Goal: Task Accomplishment & Management: Manage account settings

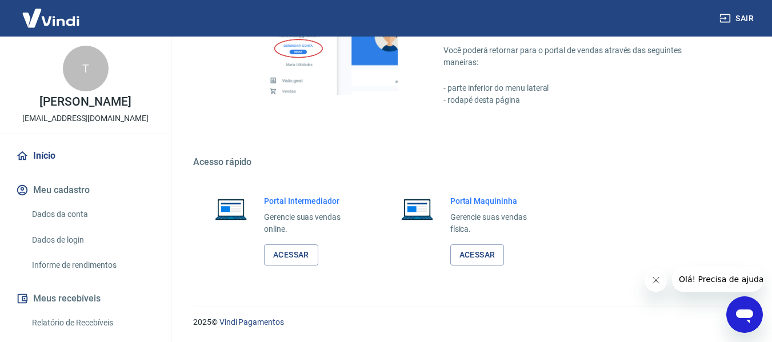
scroll to position [592, 0]
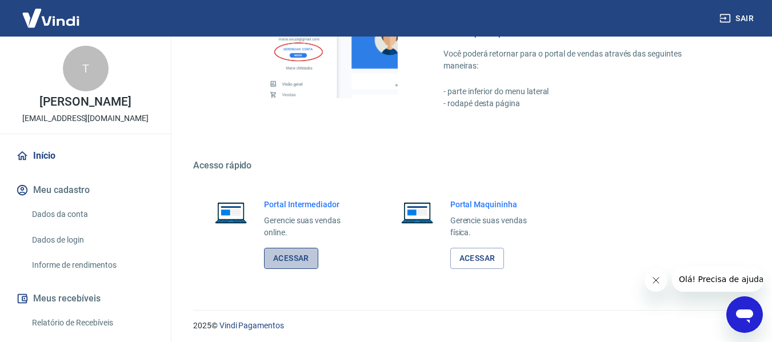
click at [287, 264] on link "Acessar" at bounding box center [291, 258] width 54 height 21
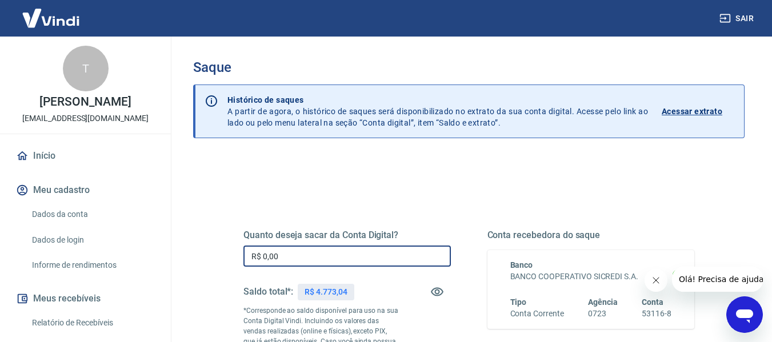
click at [286, 260] on input "R$ 0,00" at bounding box center [348, 256] width 208 height 21
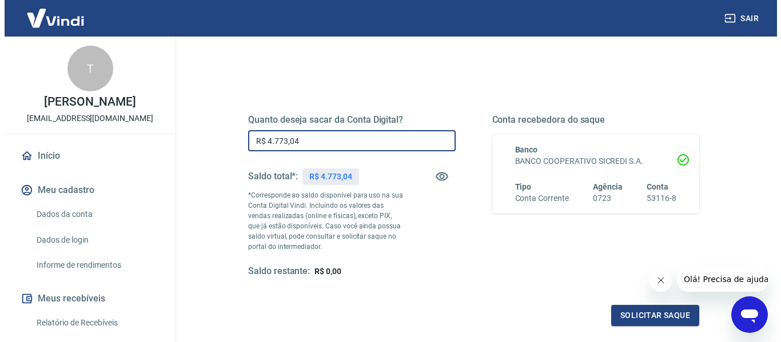
scroll to position [131, 0]
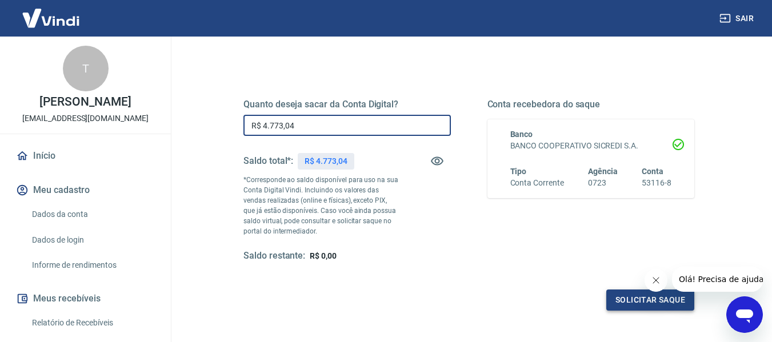
type input "R$ 4.773,04"
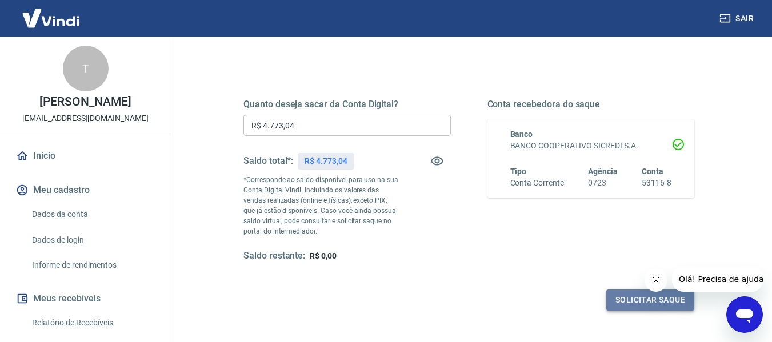
click at [633, 298] on button "Solicitar saque" at bounding box center [651, 300] width 88 height 21
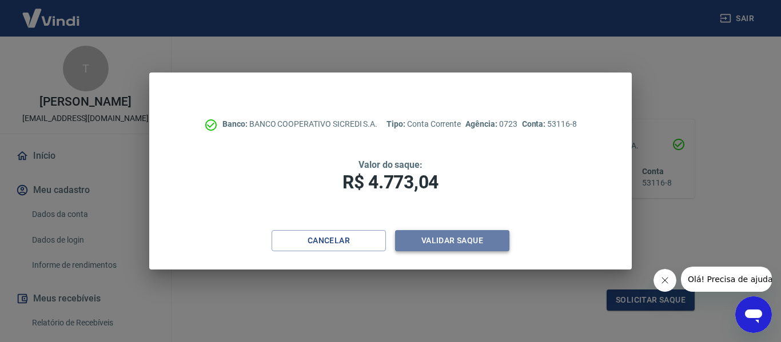
click at [433, 240] on button "Validar saque" at bounding box center [452, 240] width 114 height 21
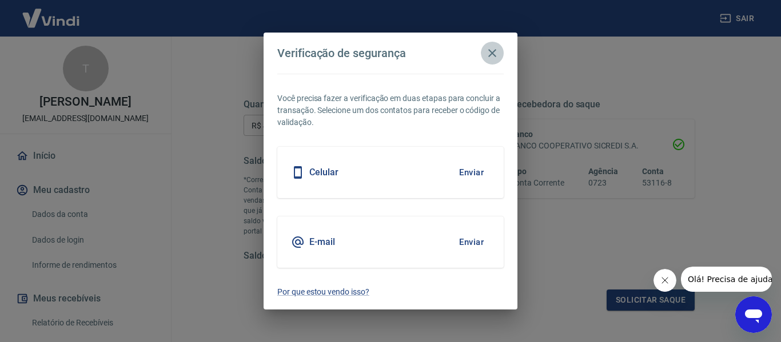
click at [489, 53] on icon "button" at bounding box center [492, 53] width 14 height 14
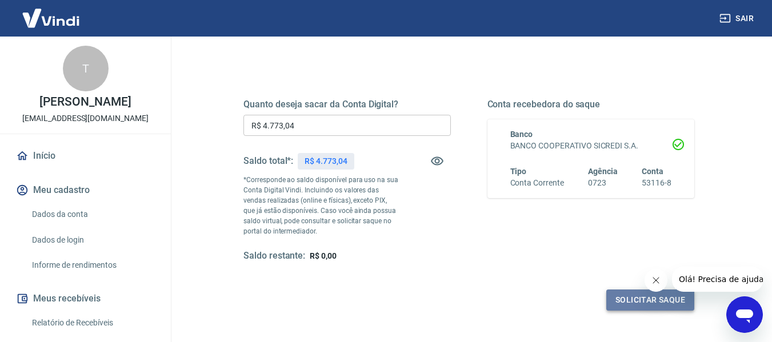
click at [630, 297] on button "Solicitar saque" at bounding box center [651, 300] width 88 height 21
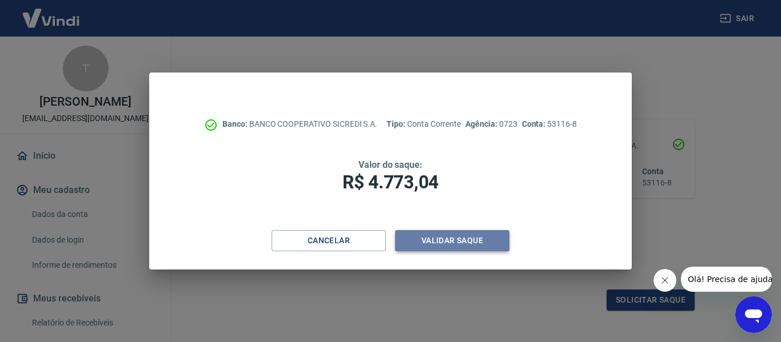
click at [435, 237] on button "Validar saque" at bounding box center [452, 240] width 114 height 21
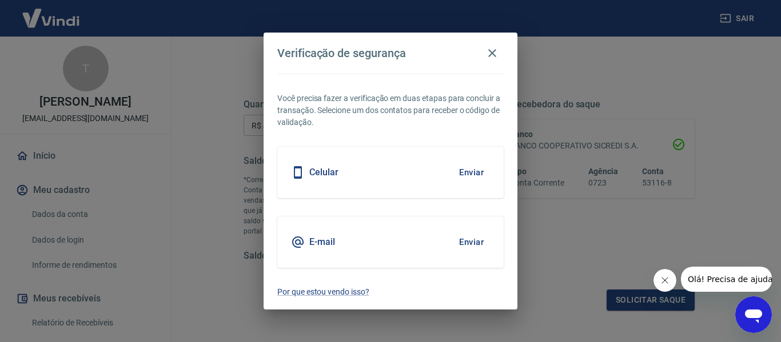
click at [468, 172] on button "Enviar" at bounding box center [471, 173] width 37 height 24
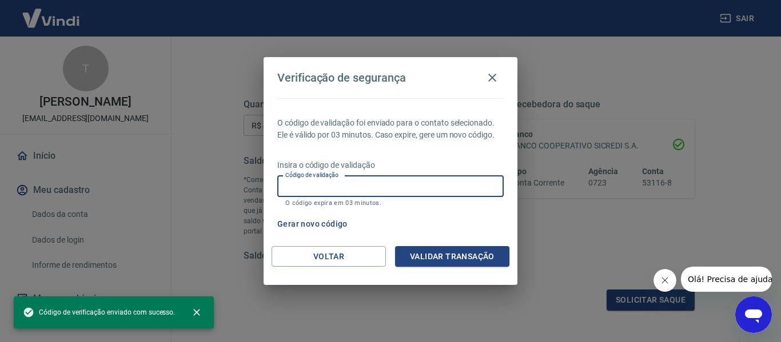
click at [363, 191] on input "Código de validação" at bounding box center [390, 186] width 226 height 21
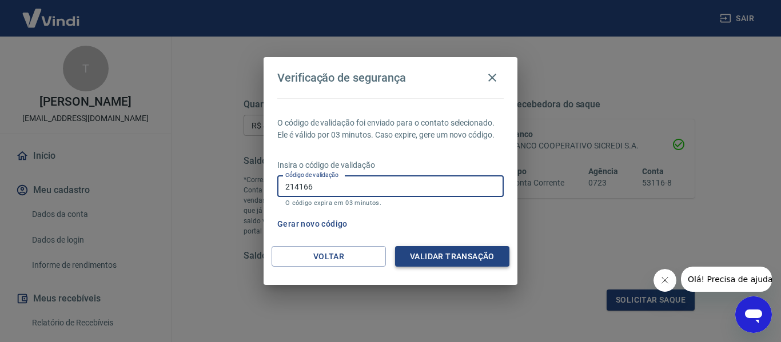
type input "214166"
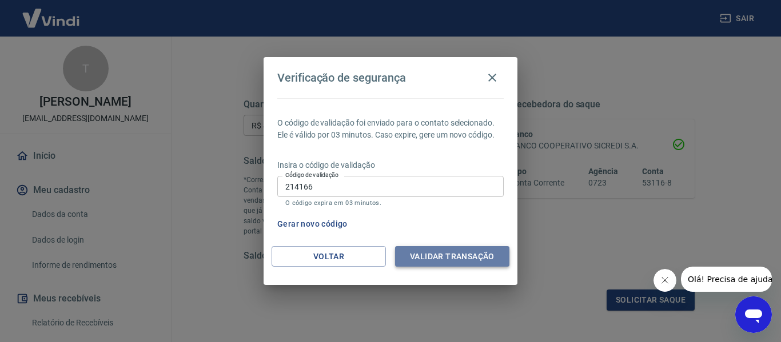
click at [447, 259] on button "Validar transação" at bounding box center [452, 256] width 114 height 21
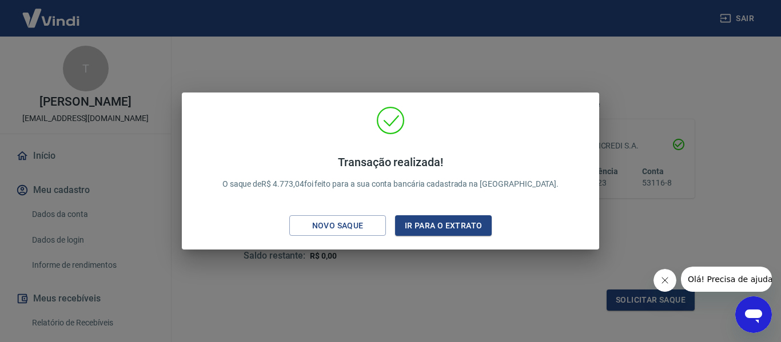
click at [364, 252] on div "Transação realizada! O saque de R$ 4.773,04 foi feito para a sua conta bancária…" at bounding box center [390, 171] width 781 height 342
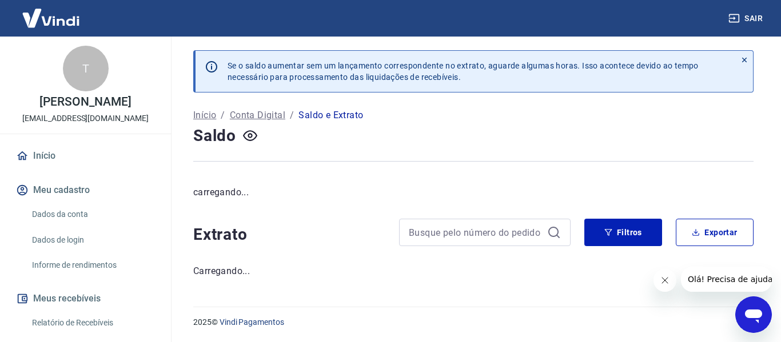
click at [41, 165] on link "Início" at bounding box center [86, 156] width 144 height 25
